Goal: Task Accomplishment & Management: Complete application form

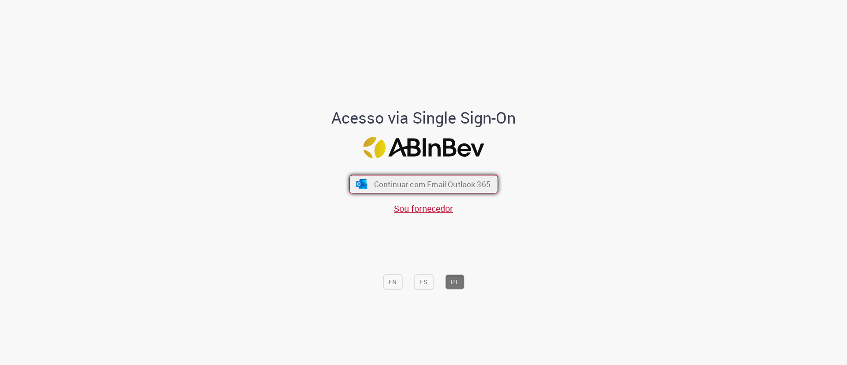
click at [410, 179] on span "Continuar com Email Outlook 365" at bounding box center [432, 184] width 117 height 10
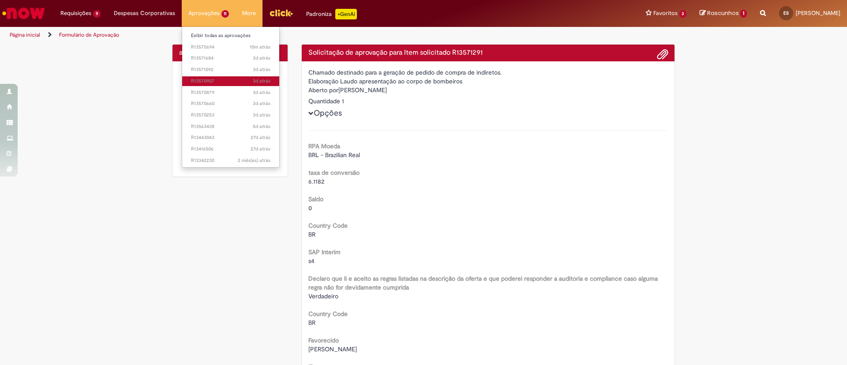
click at [198, 79] on span "3d atrás 3 dias atrás R13570957" at bounding box center [231, 81] width 80 height 7
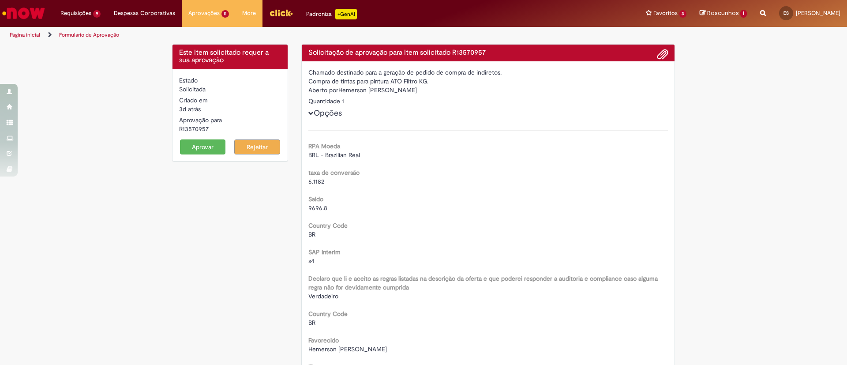
click at [195, 153] on button "Aprovar" at bounding box center [203, 146] width 46 height 15
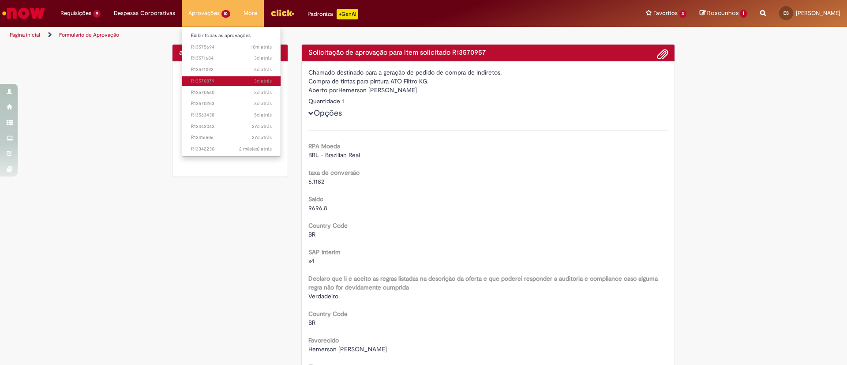
click at [199, 78] on span "3d atrás 3 dias atrás R13570879" at bounding box center [231, 81] width 81 height 7
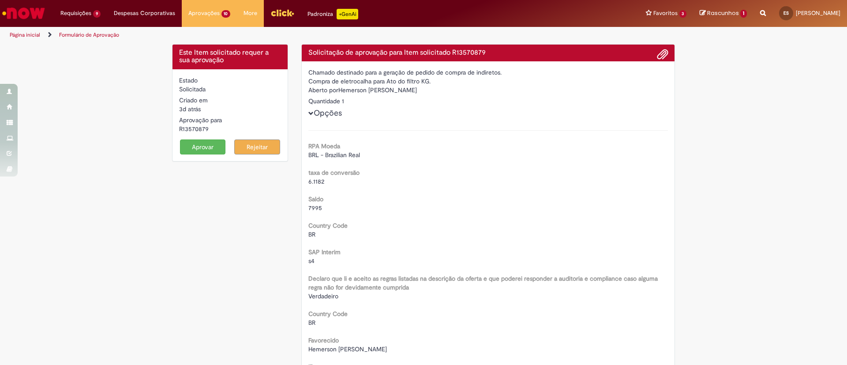
click at [186, 146] on button "Aprovar" at bounding box center [203, 146] width 46 height 15
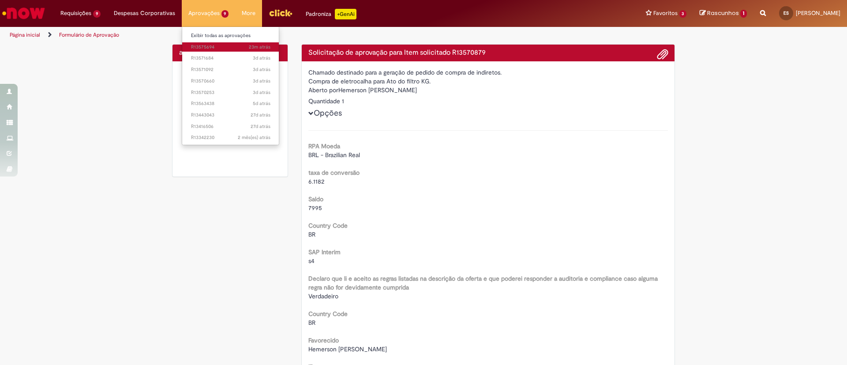
click at [197, 49] on span "23m atrás 23 minutos atrás R13575694" at bounding box center [230, 47] width 79 height 7
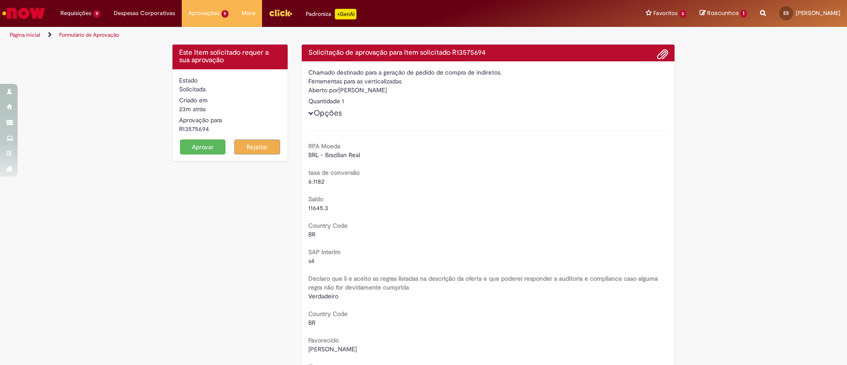
click at [198, 146] on button "Aprovar" at bounding box center [203, 146] width 46 height 15
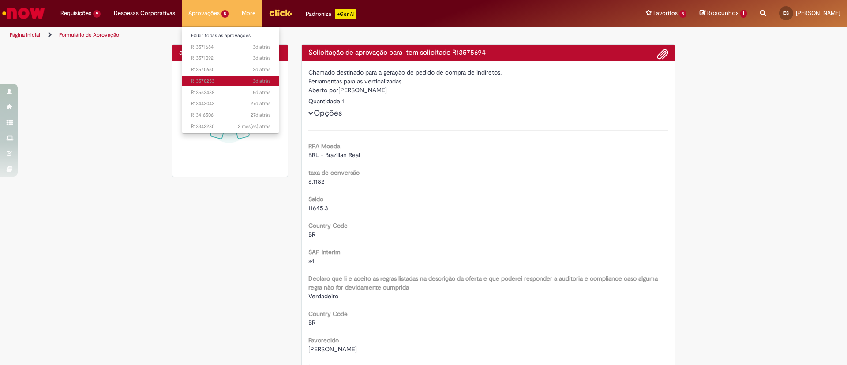
click at [202, 82] on span "3d atrás 3 dias atrás R13570253" at bounding box center [230, 81] width 79 height 7
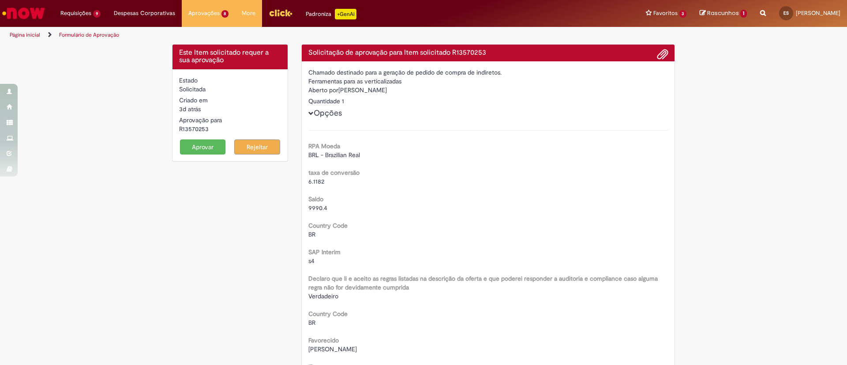
click at [187, 149] on button "Aprovar" at bounding box center [203, 146] width 46 height 15
